Goal: Navigation & Orientation: Find specific page/section

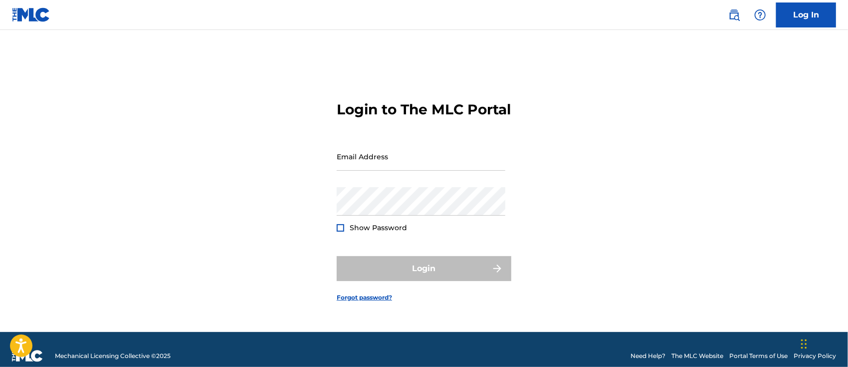
type input "[PERSON_NAME][EMAIL_ADDRESS][DOMAIN_NAME]"
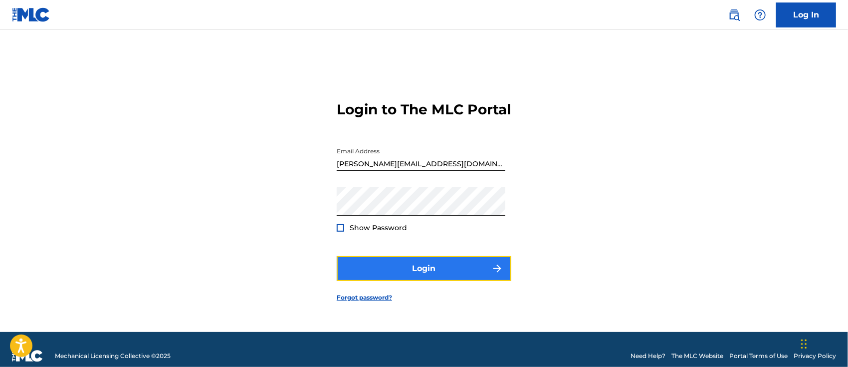
click at [443, 275] on button "Login" at bounding box center [424, 268] width 175 height 25
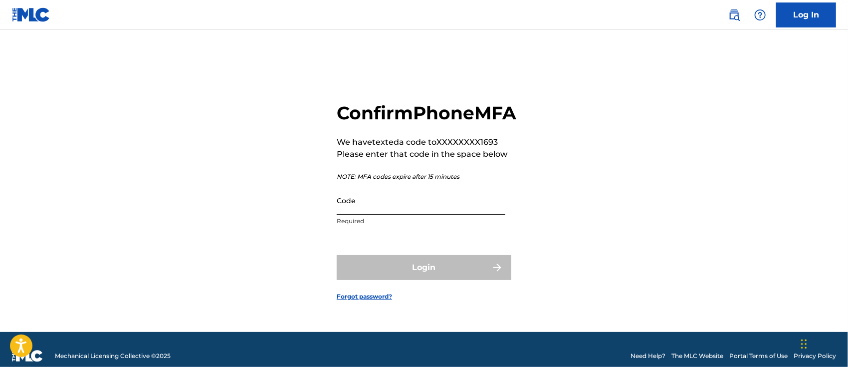
click at [446, 215] on input "Code" at bounding box center [421, 200] width 169 height 28
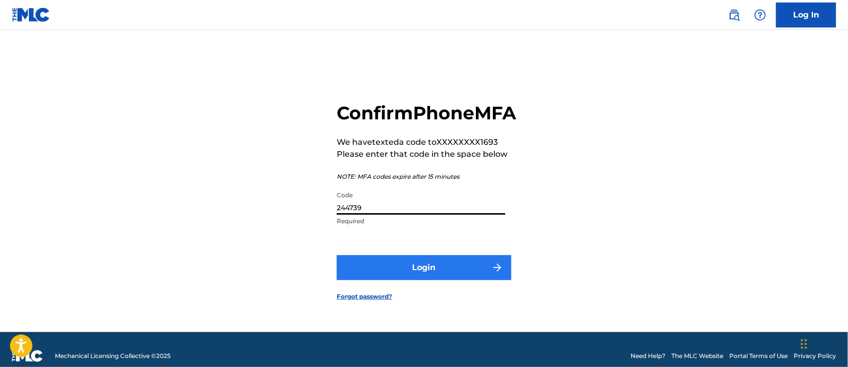
type input "244739"
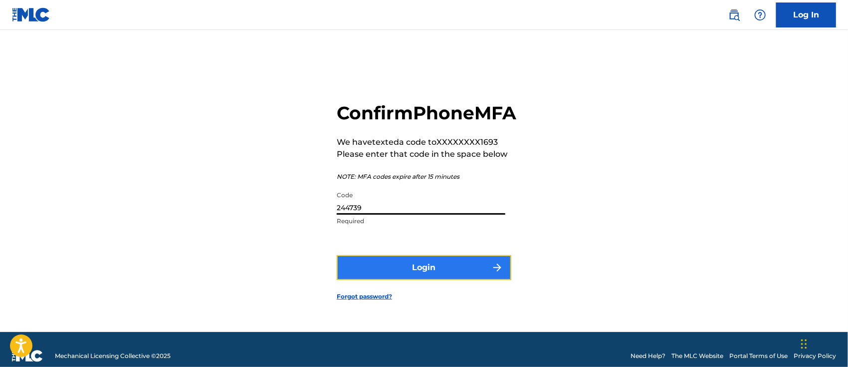
click at [447, 279] on button "Login" at bounding box center [424, 267] width 175 height 25
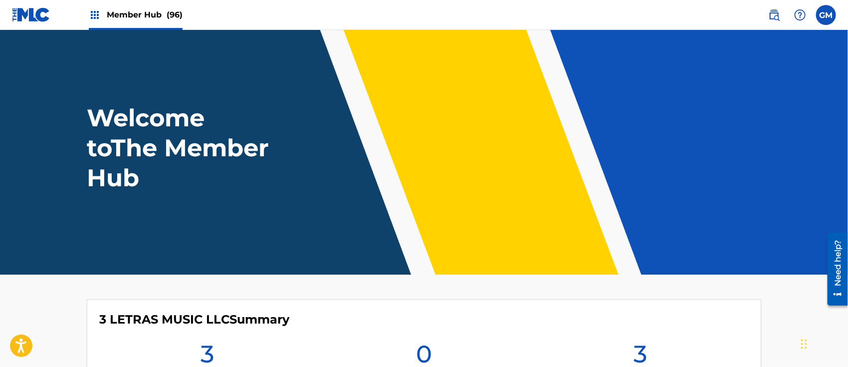
click at [143, 16] on span "Member Hub (96)" at bounding box center [145, 14] width 76 height 11
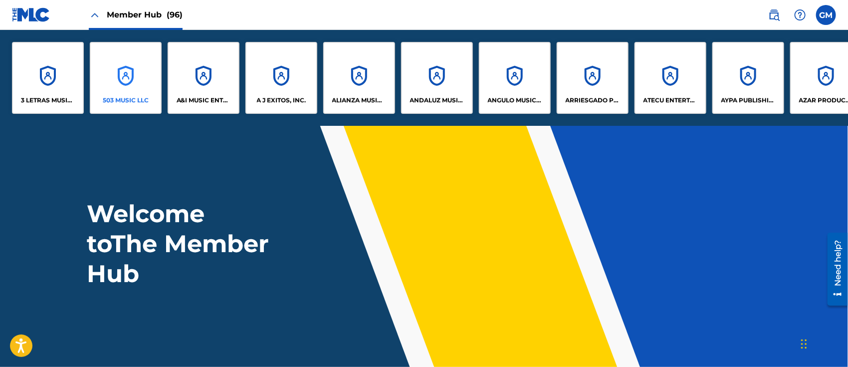
click at [136, 100] on p "503 MUSIC LLC" at bounding box center [126, 100] width 46 height 9
